Goal: Task Accomplishment & Management: Manage account settings

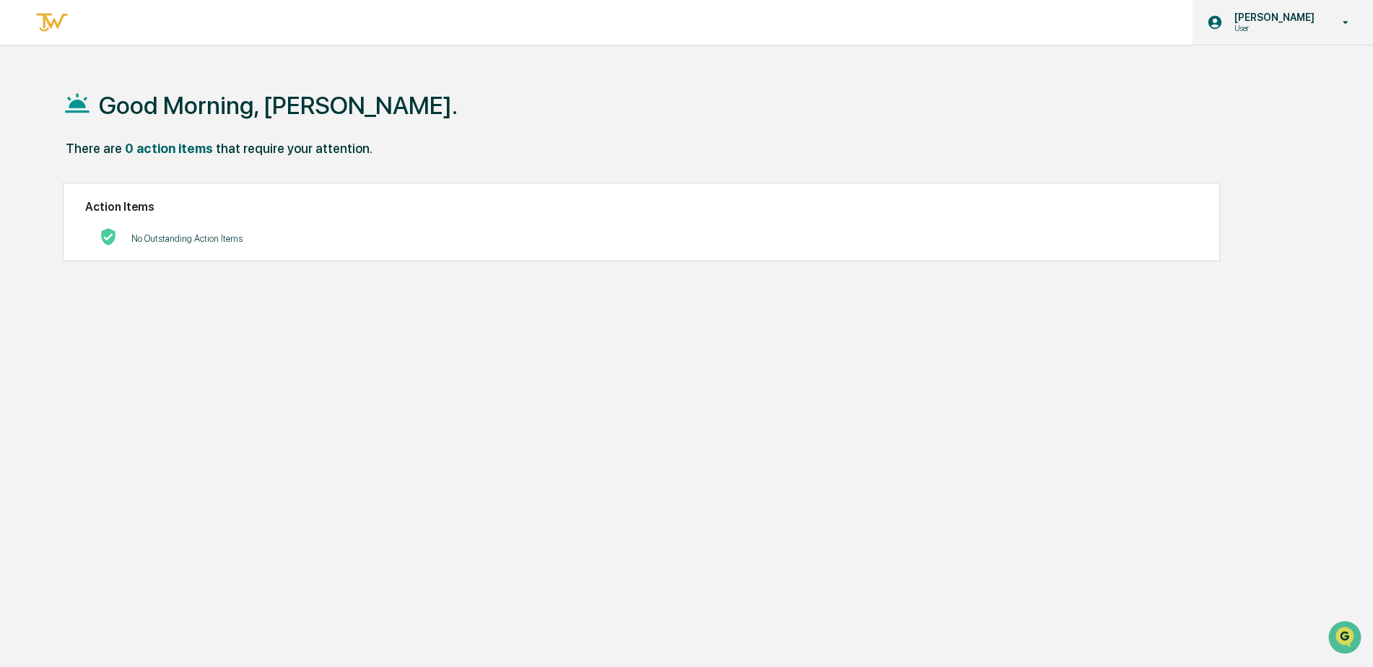
click at [1315, 11] on div "[PERSON_NAME] User" at bounding box center [1282, 22] width 180 height 45
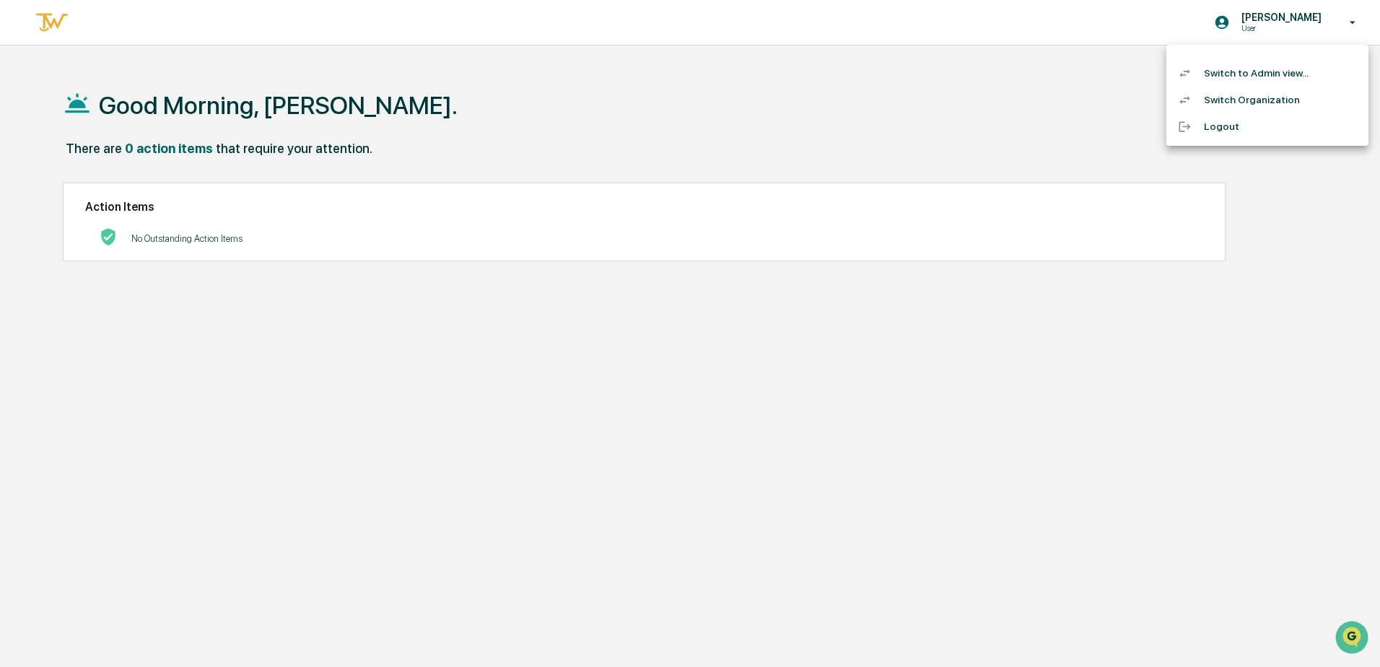
click at [1275, 77] on li "Switch to Admin view..." at bounding box center [1267, 73] width 202 height 27
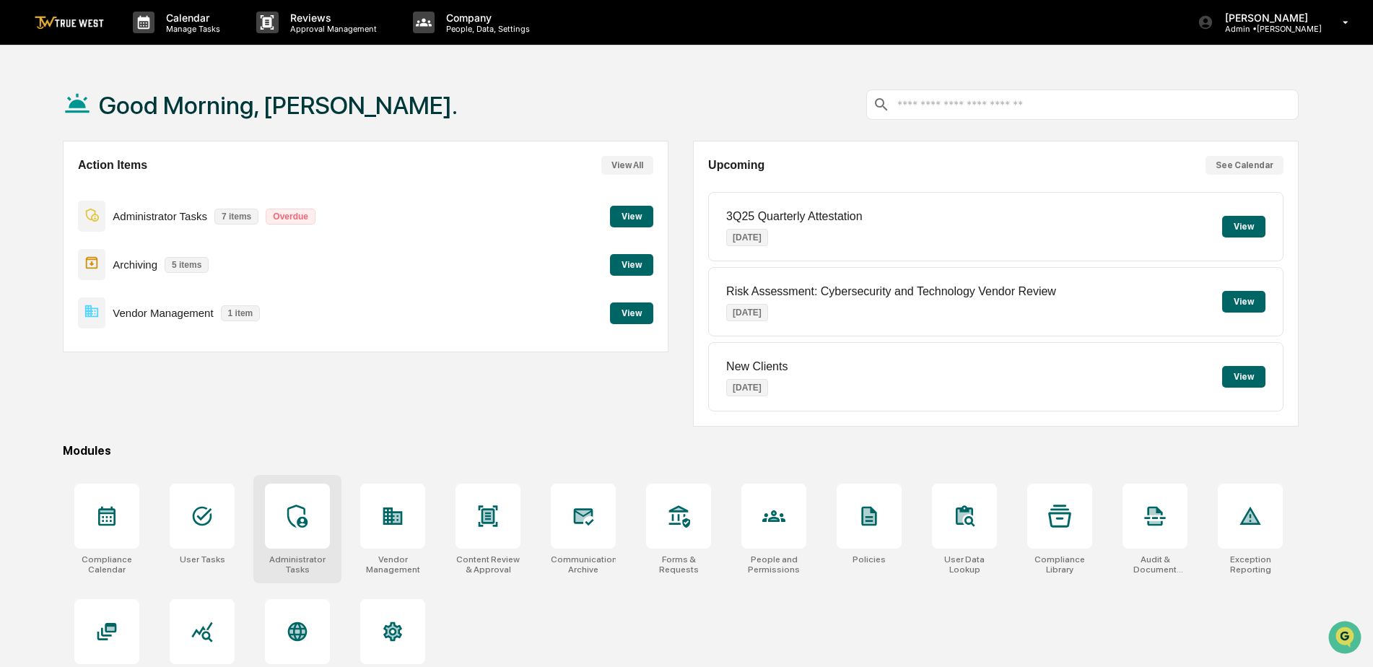
click at [328, 509] on div at bounding box center [297, 515] width 65 height 65
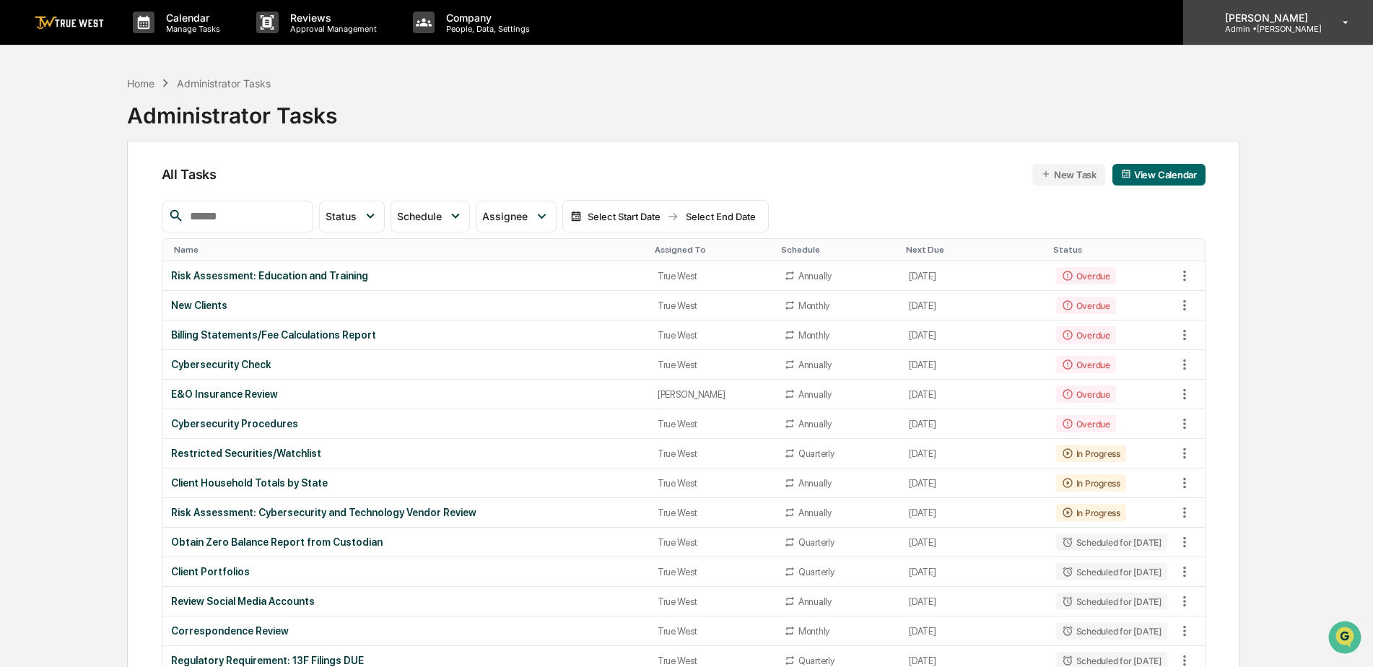
click at [1303, 27] on p "Admin • [GEOGRAPHIC_DATA]" at bounding box center [1267, 29] width 108 height 10
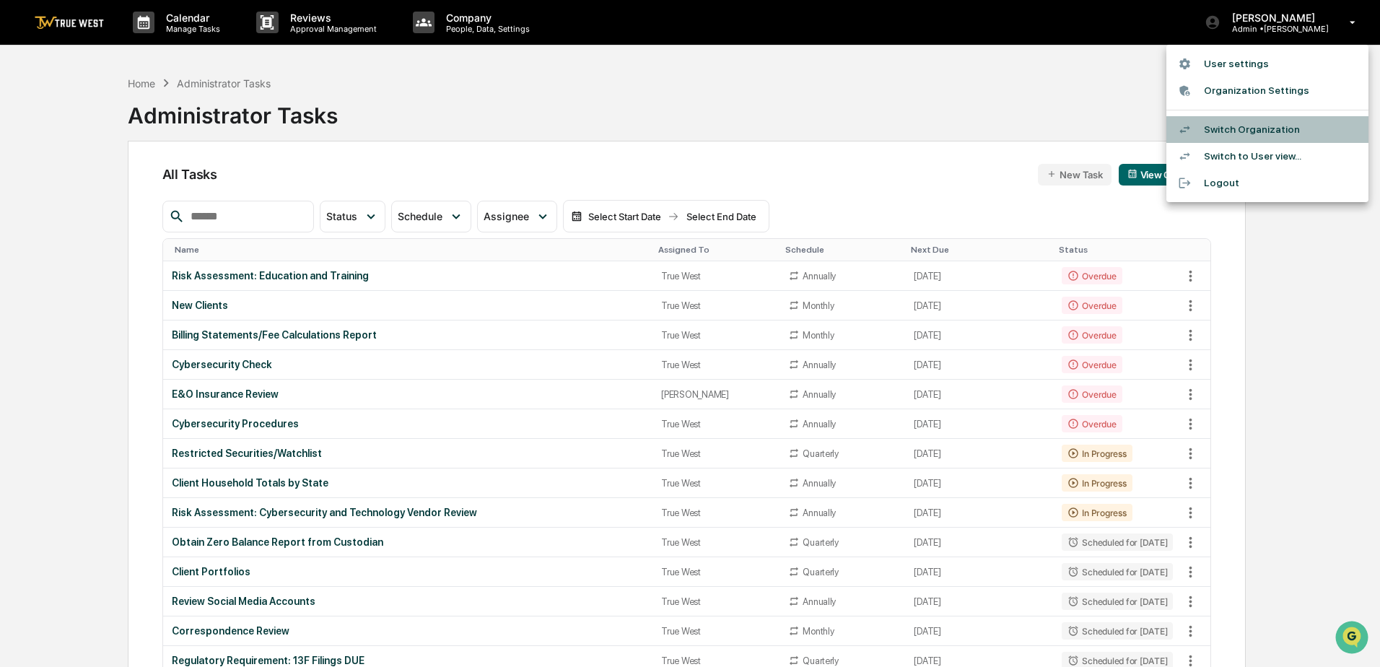
click at [1287, 135] on li "Switch Organization" at bounding box center [1267, 129] width 202 height 27
